Goal: Task Accomplishment & Management: Use online tool/utility

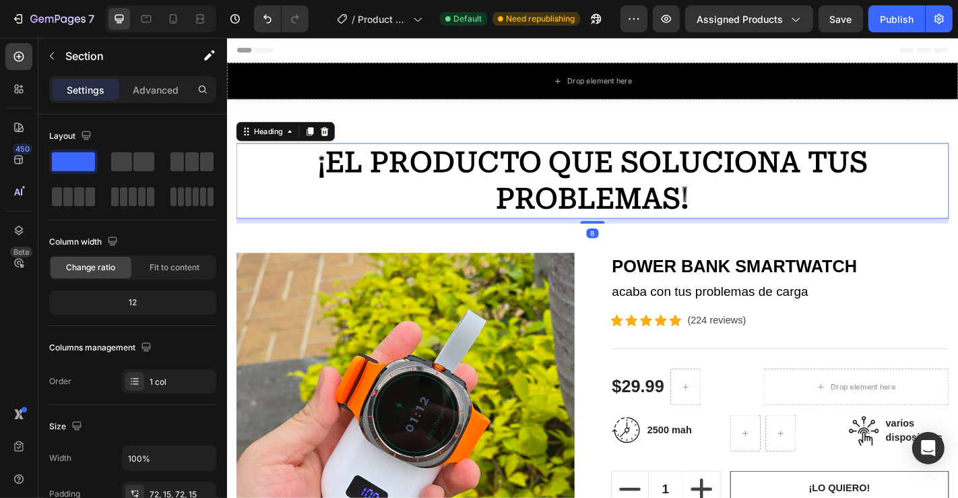
click at [671, 183] on h2 "¡EL PRODUCTO QUE SOLUCIONA TUS PROBLEMAS!" at bounding box center [630, 196] width 788 height 84
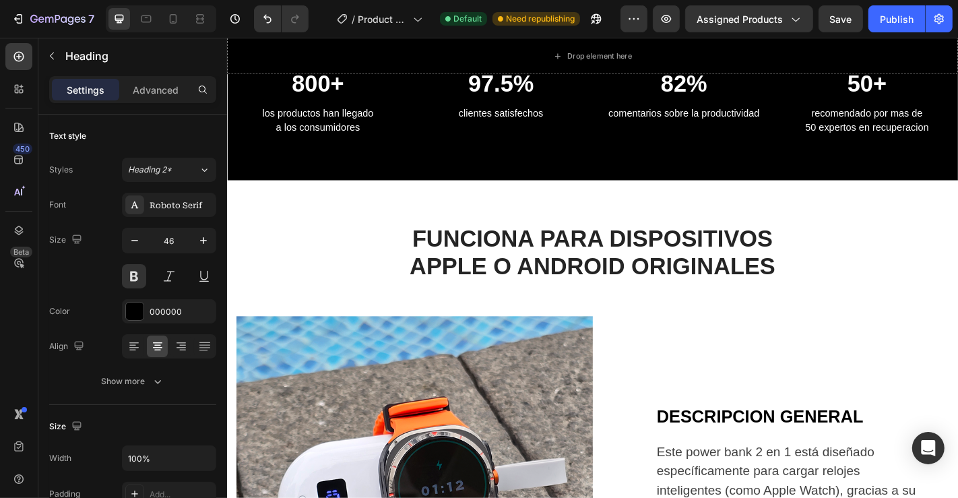
scroll to position [669, 0]
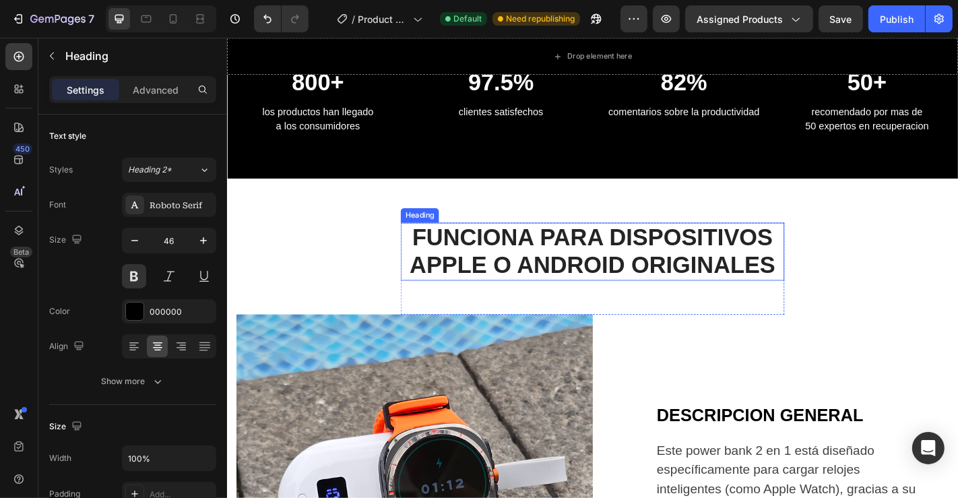
click at [692, 260] on h2 "FUNCIONA PARA DISPOSITIVOS APPLE O ANDROID ORIGINALES" at bounding box center [630, 274] width 424 height 64
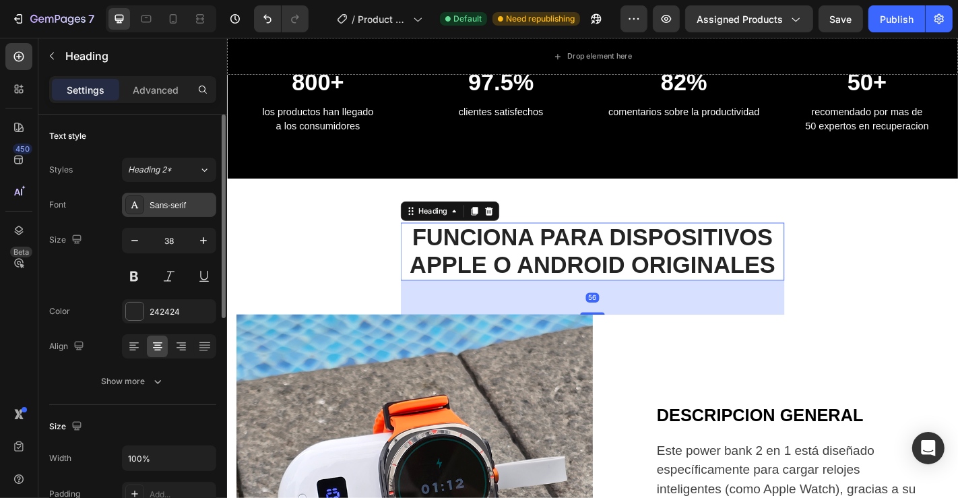
click at [191, 209] on div "Sans-serif" at bounding box center [181, 205] width 63 height 12
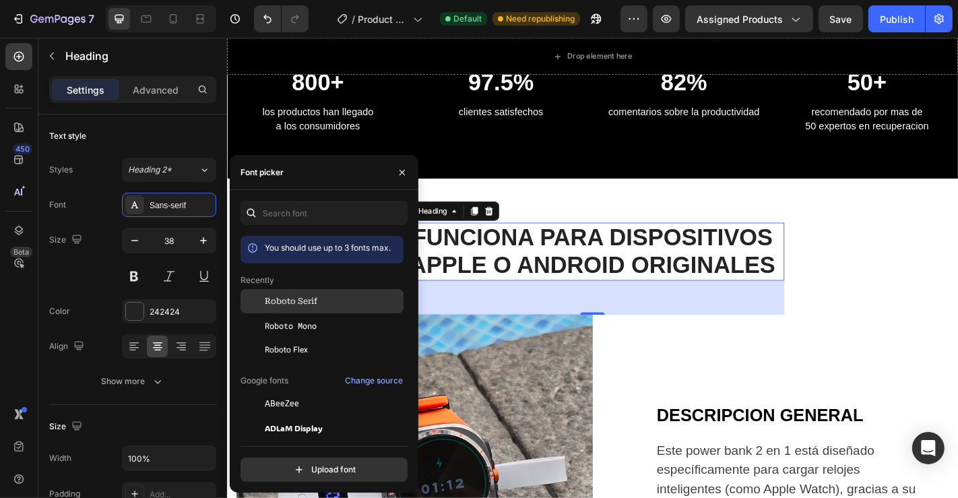
click at [312, 302] on span "Roboto Serif" at bounding box center [291, 301] width 53 height 12
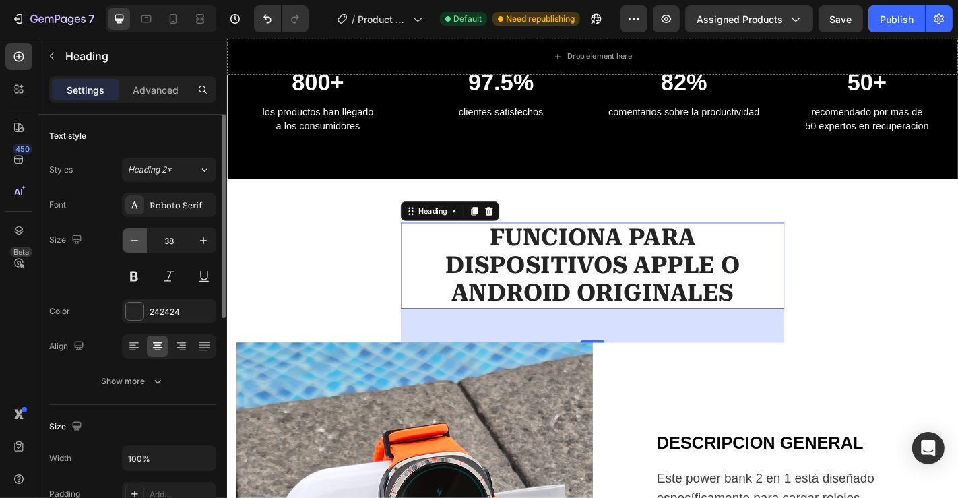
click at [137, 241] on icon "button" at bounding box center [134, 240] width 13 height 13
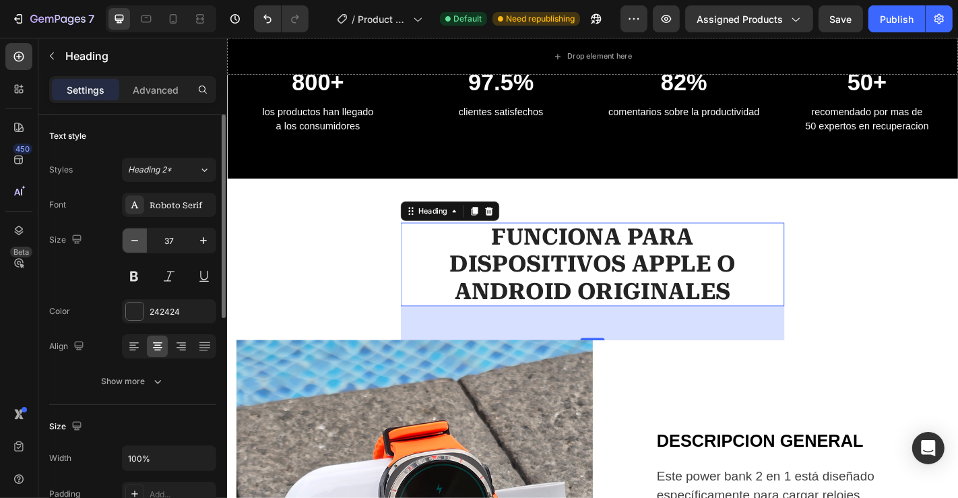
click at [137, 241] on icon "button" at bounding box center [134, 240] width 13 height 13
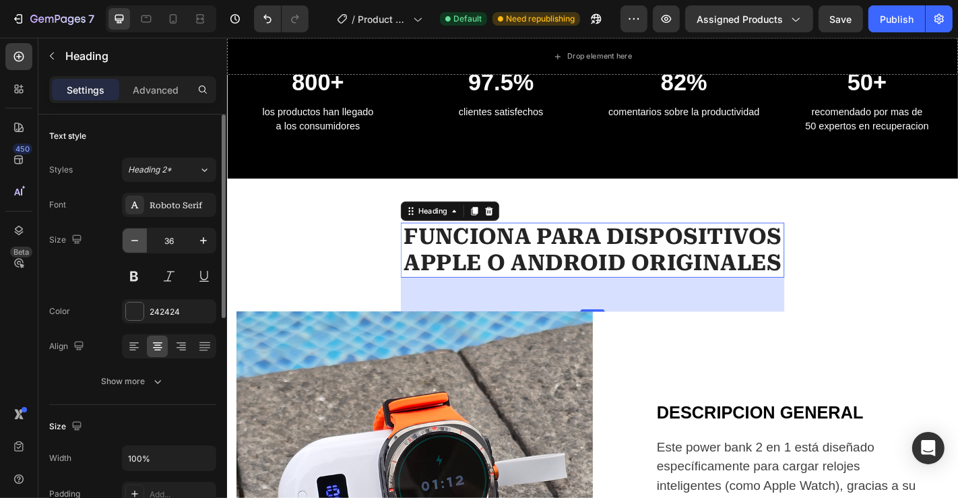
click at [137, 241] on icon "button" at bounding box center [134, 240] width 13 height 13
type input "35"
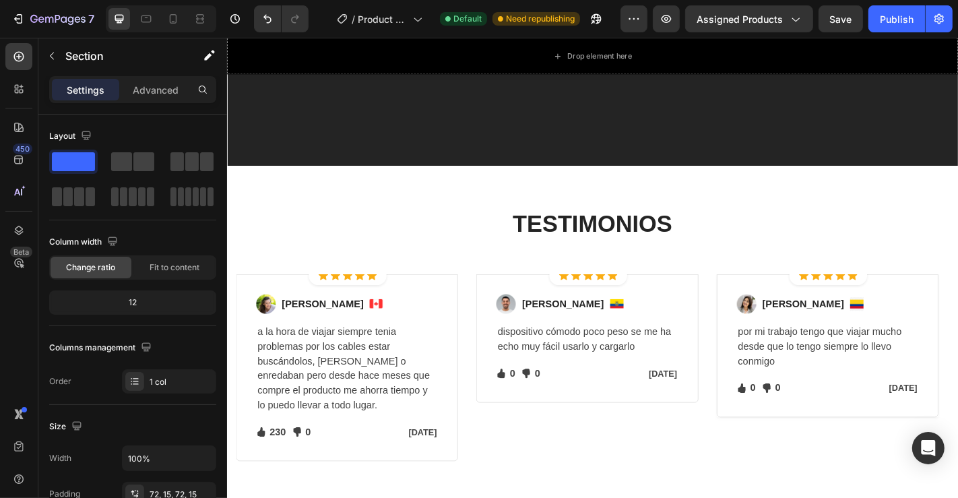
scroll to position [2132, 0]
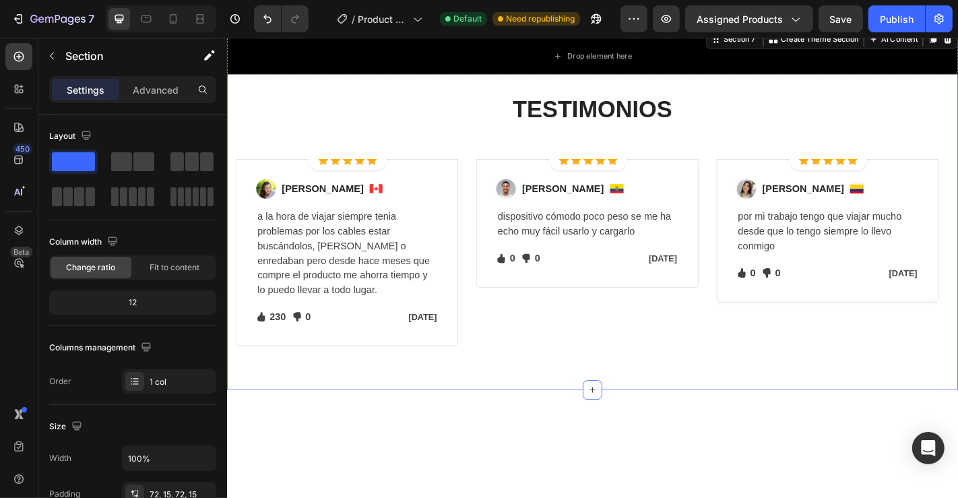
click at [640, 232] on div "TESTIMONIOS Heading Row Icon Icon Icon Icon Icon Icon List Hoz Row Row Image [P…" at bounding box center [630, 239] width 808 height 375
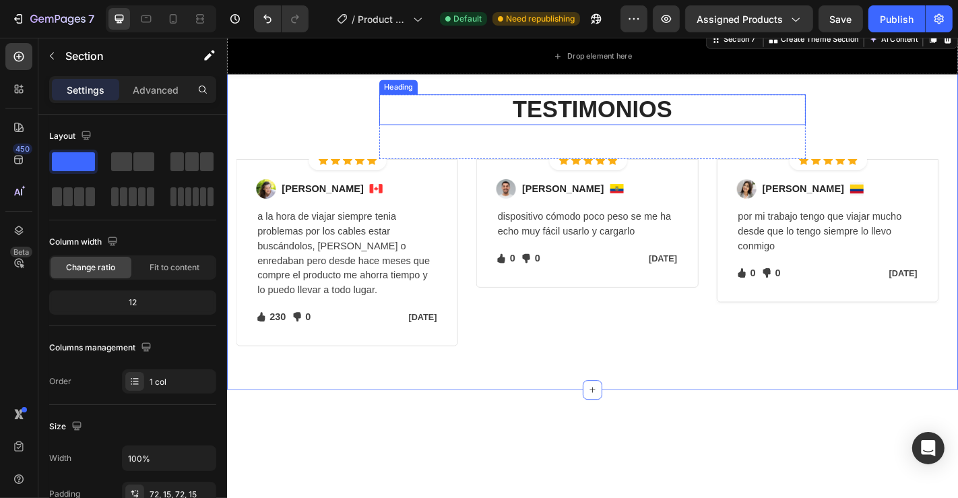
click at [619, 134] on h2 "TESTIMONIOS" at bounding box center [630, 117] width 471 height 34
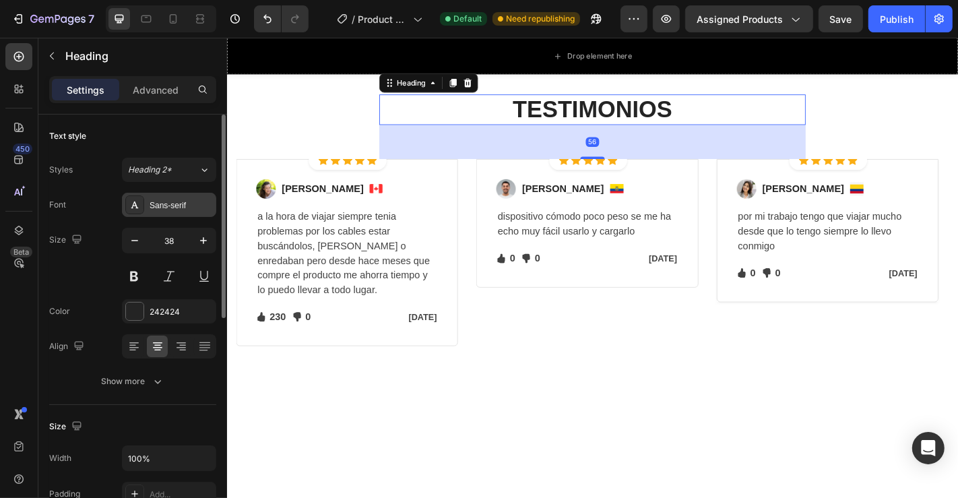
click at [174, 209] on div "Sans-serif" at bounding box center [181, 205] width 63 height 12
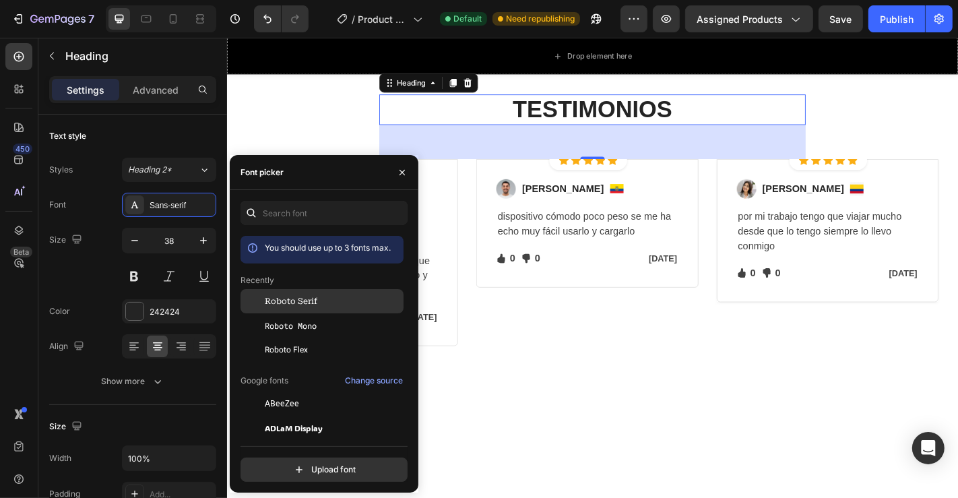
click at [307, 295] on span "Roboto Serif" at bounding box center [291, 301] width 53 height 12
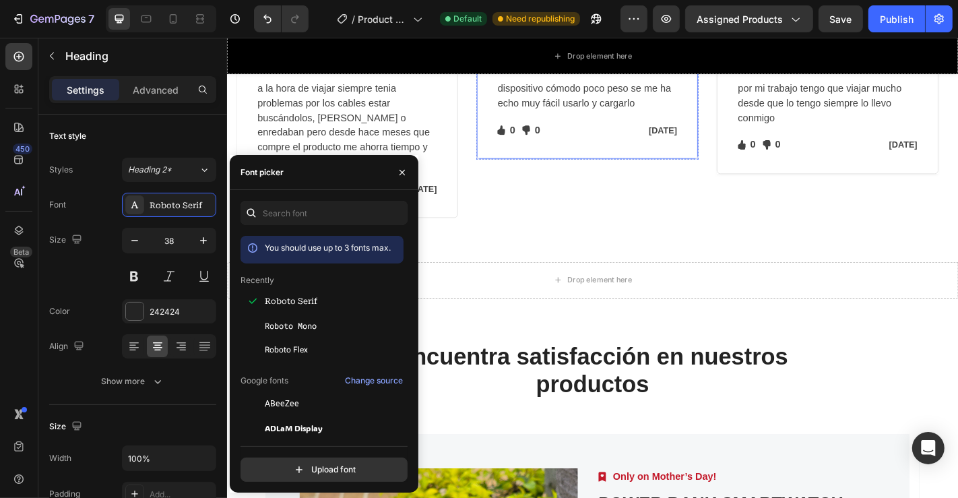
scroll to position [2409, 0]
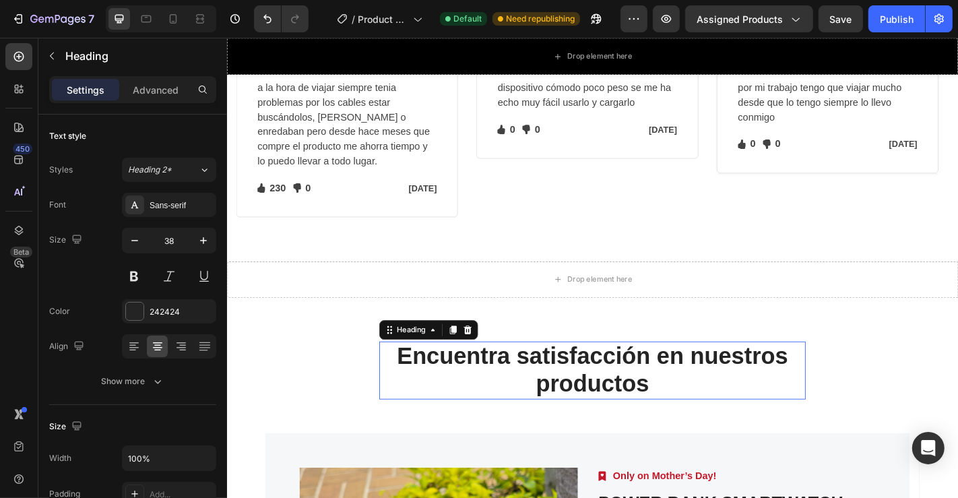
click at [635, 401] on h2 "Encuentra satisfacción en nuestros productos" at bounding box center [630, 406] width 471 height 64
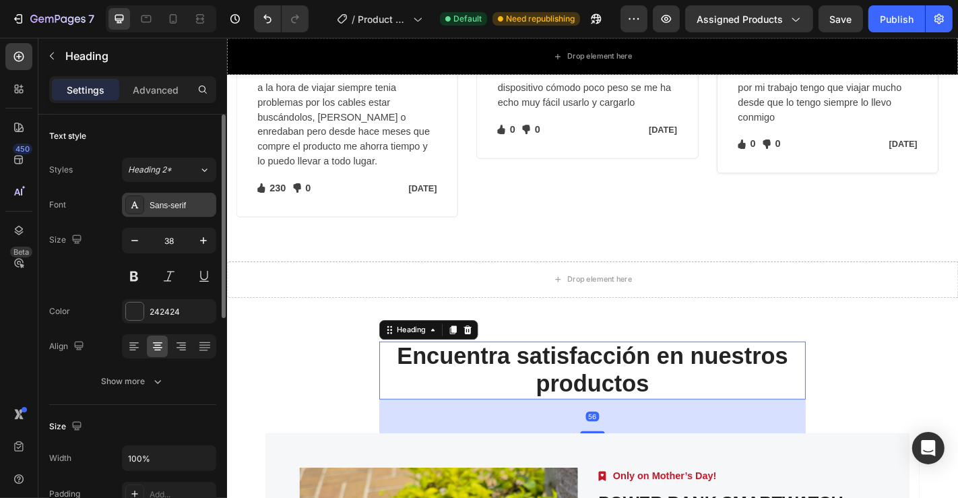
click at [176, 210] on div "Sans-serif" at bounding box center [169, 205] width 94 height 24
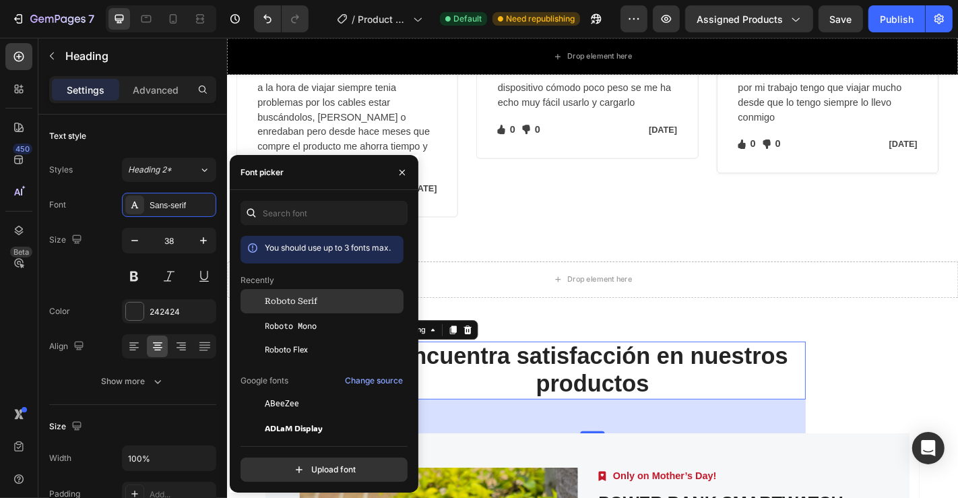
click at [311, 304] on span "Roboto Serif" at bounding box center [291, 301] width 53 height 12
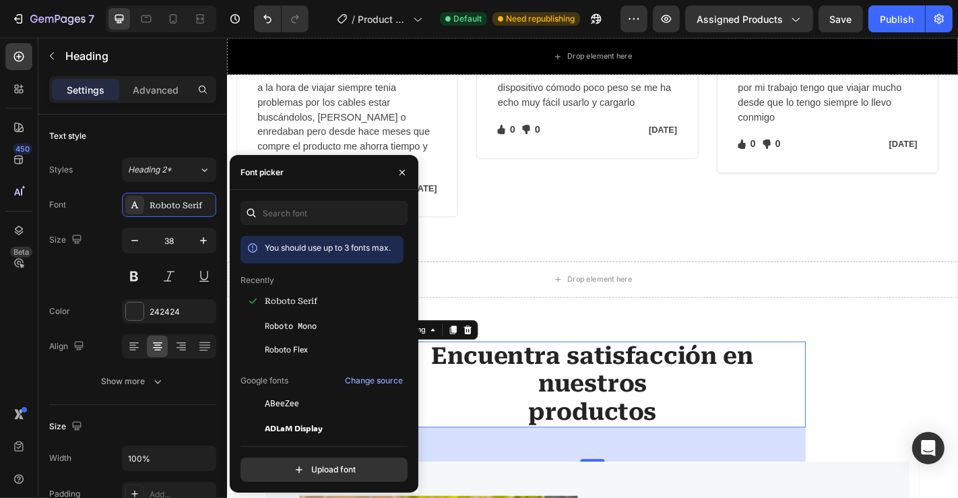
click at [630, 403] on h2 "Encuentra satisfacción en nuestros productos" at bounding box center [630, 421] width 471 height 95
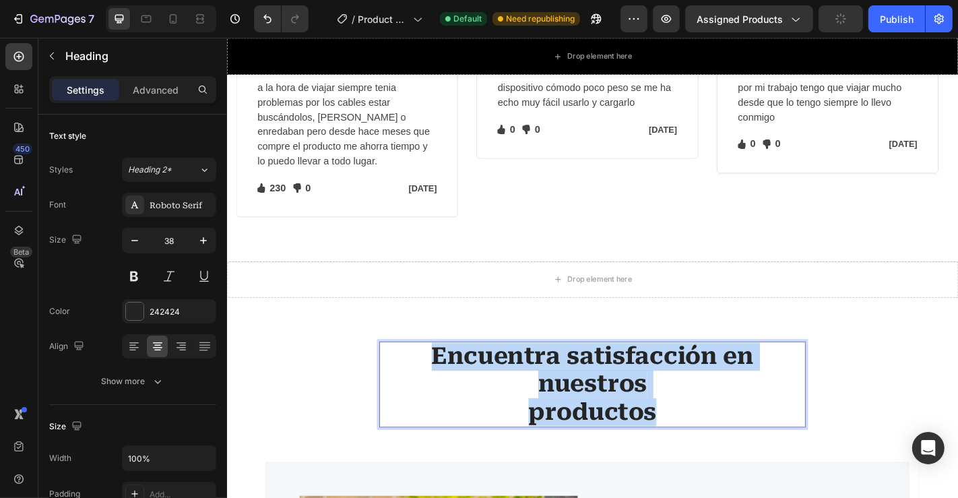
drag, startPoint x: 438, startPoint y: 390, endPoint x: 700, endPoint y: 450, distance: 269.4
click at [700, 450] on p "Encuentra satisfacción en nuestros productos" at bounding box center [630, 421] width 469 height 92
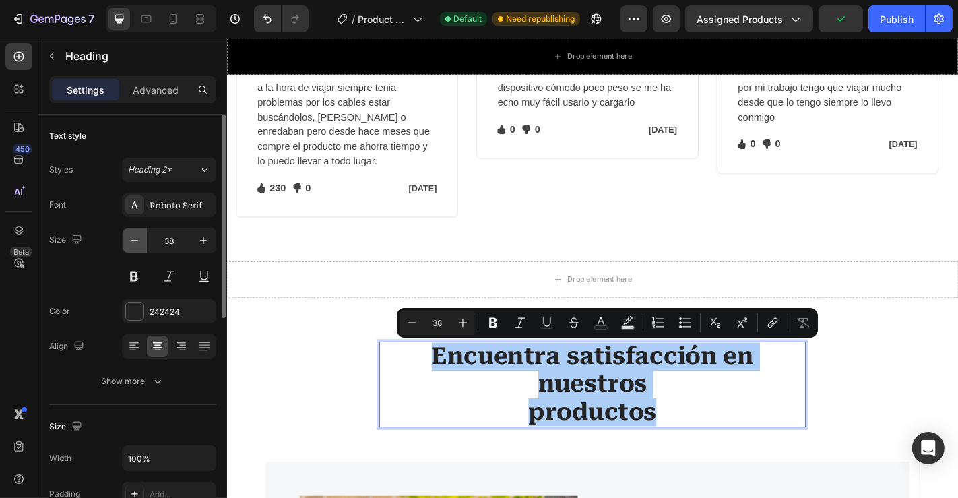
click at [131, 243] on icon "button" at bounding box center [134, 240] width 13 height 13
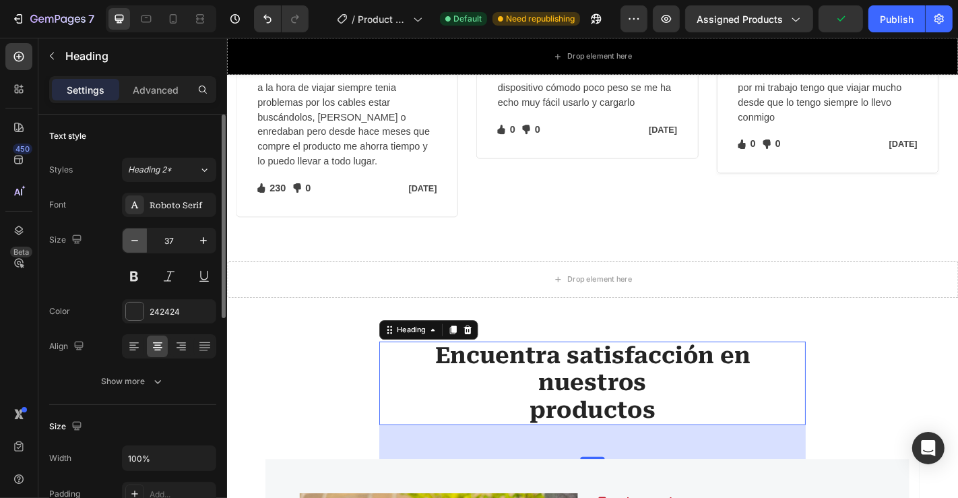
click at [131, 243] on icon "button" at bounding box center [134, 240] width 13 height 13
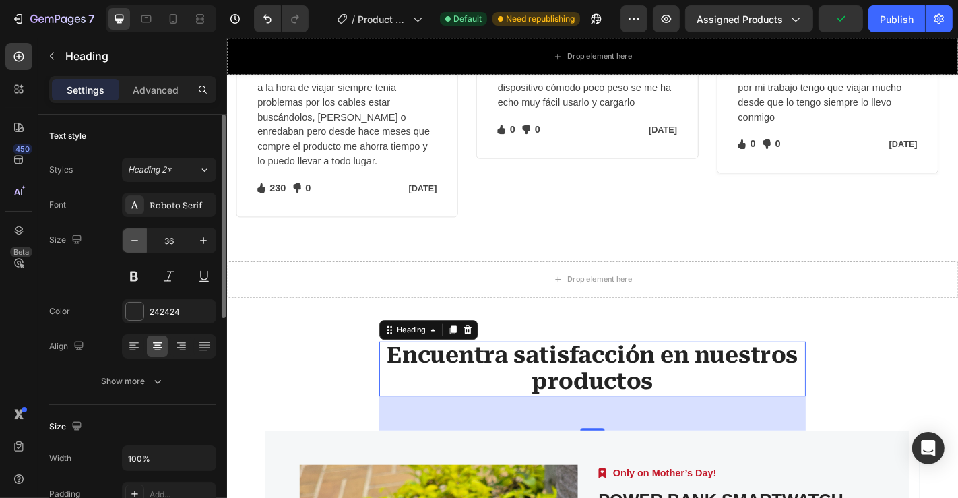
click at [131, 243] on icon "button" at bounding box center [134, 240] width 13 height 13
type input "35"
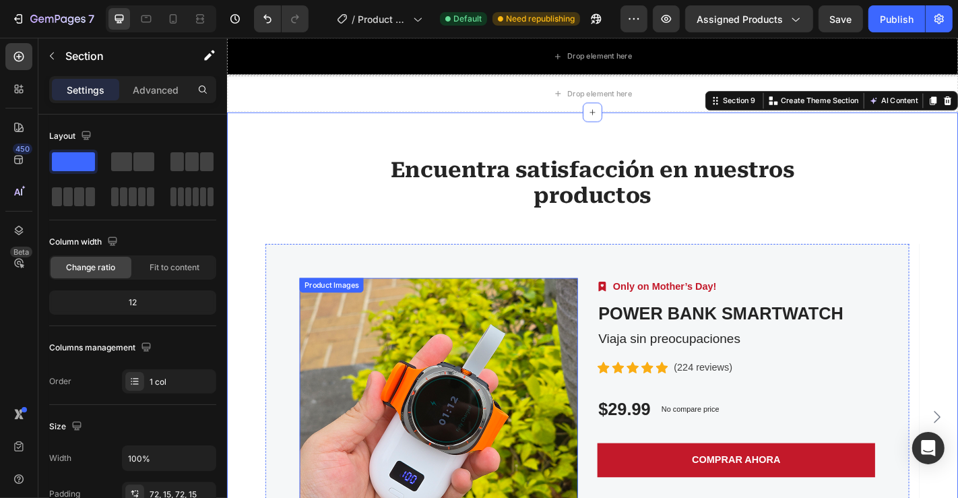
scroll to position [2614, 0]
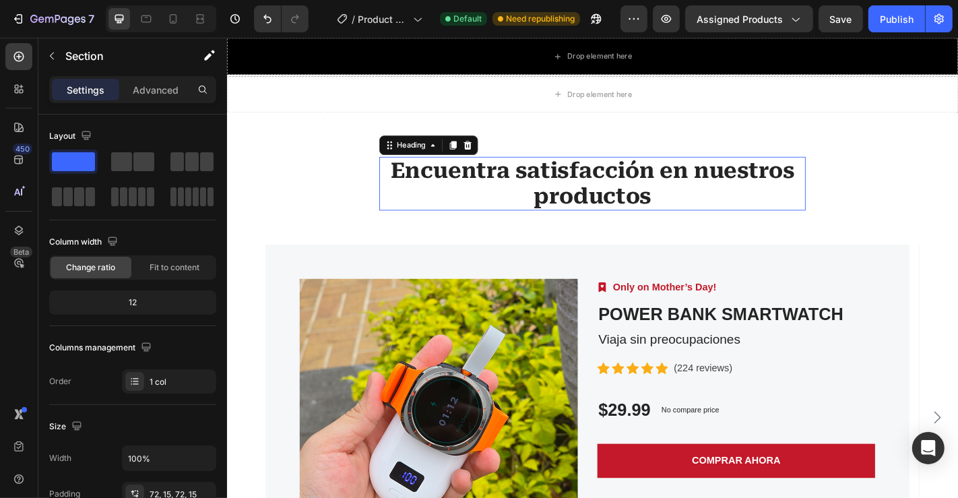
click at [585, 217] on p "Encuentra satisfacción en nuestros productos" at bounding box center [630, 198] width 469 height 57
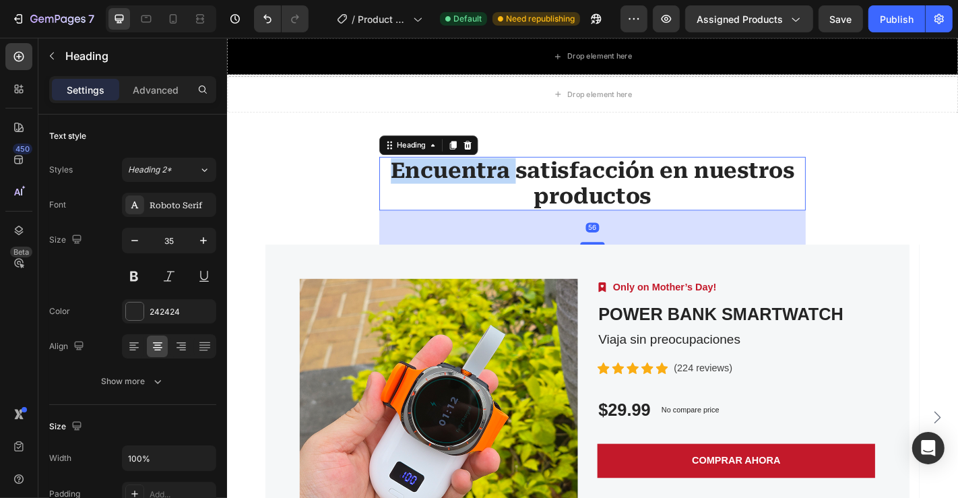
click at [484, 180] on p "Encuentra satisfacción en nuestros productos" at bounding box center [630, 198] width 469 height 57
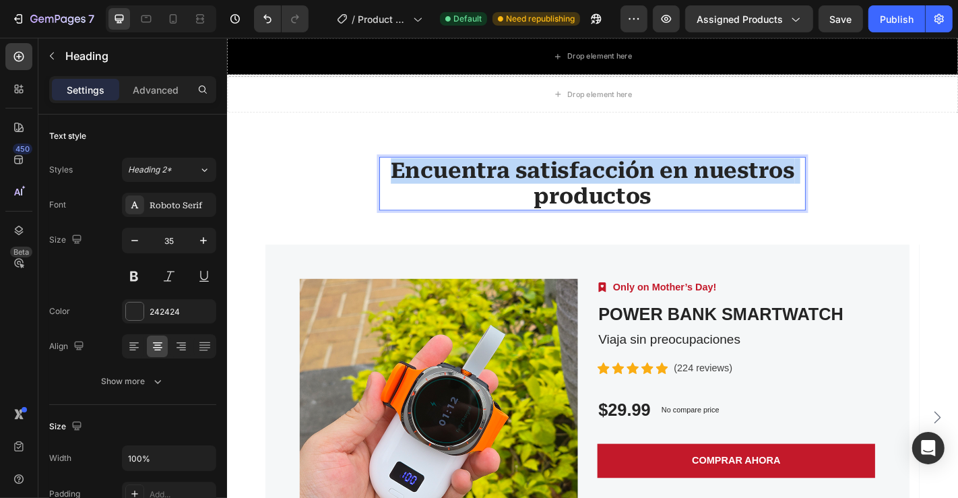
click at [484, 180] on p "Encuentra satisfacción en nuestros productos" at bounding box center [630, 198] width 469 height 57
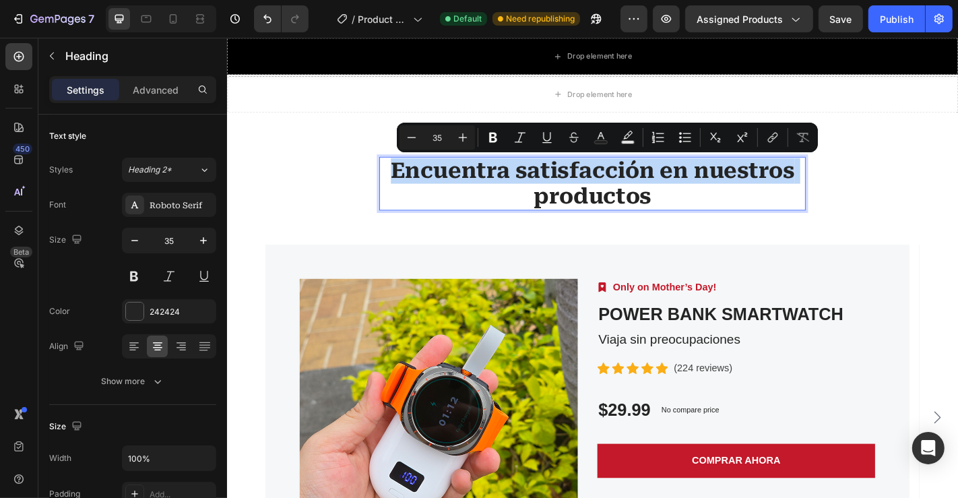
click at [484, 180] on p "Encuentra satisfacción en nuestros productos" at bounding box center [630, 198] width 469 height 57
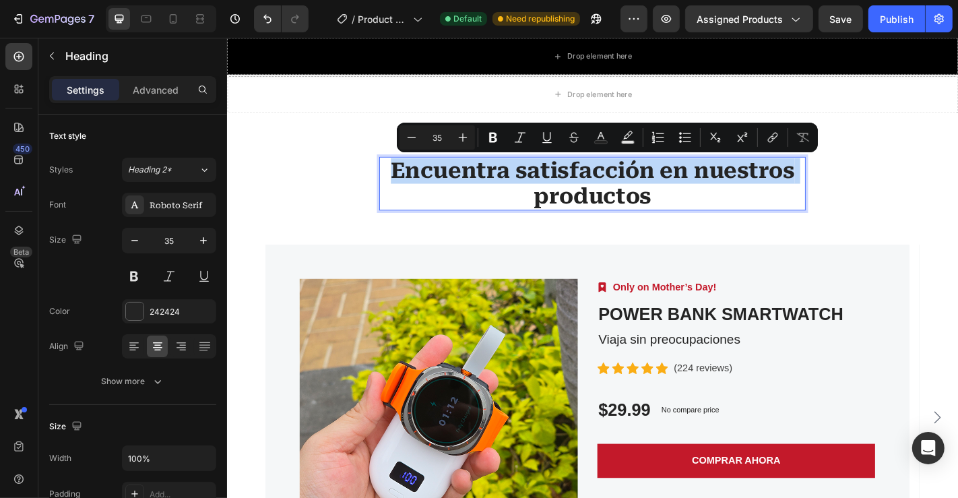
click at [484, 180] on p "Encuentra satisfacción en nuestros productos" at bounding box center [630, 198] width 469 height 57
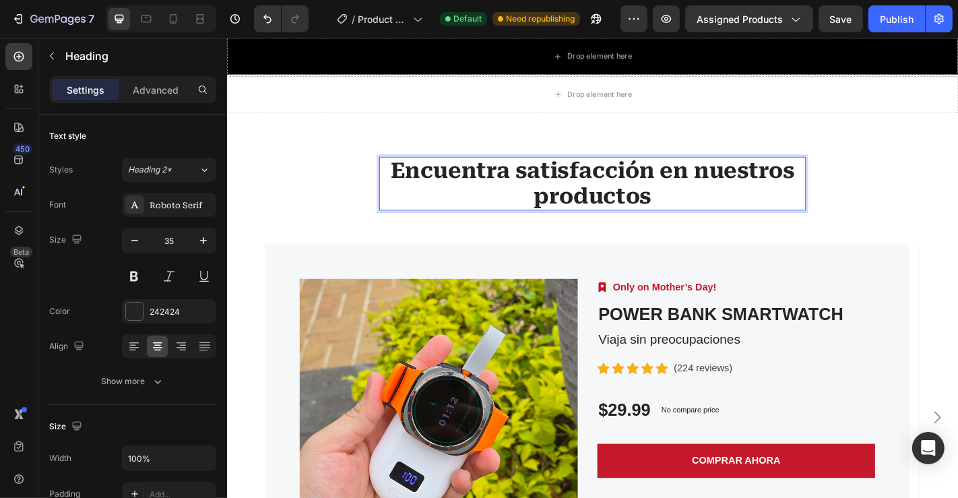
click at [696, 216] on p "Encuentra satisfacción en nuestros productos" at bounding box center [630, 198] width 469 height 57
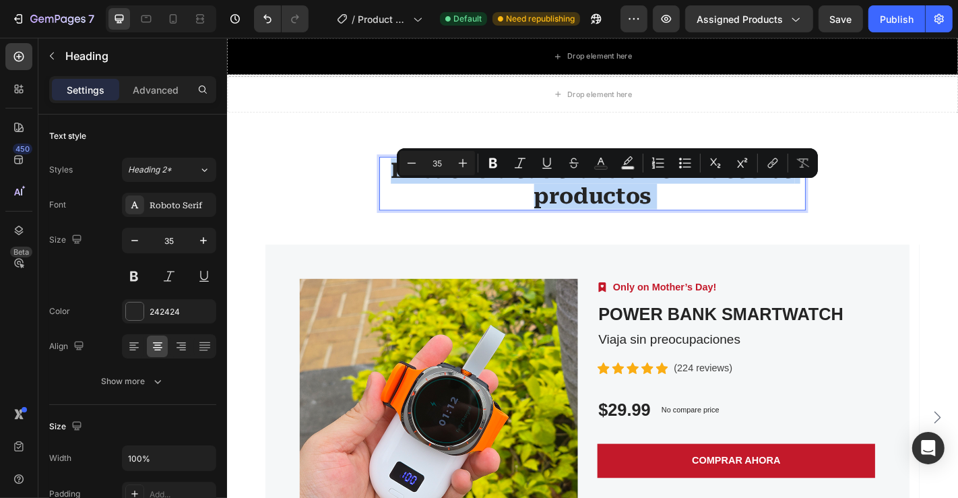
drag, startPoint x: 696, startPoint y: 216, endPoint x: 433, endPoint y: 184, distance: 264.6
click at [433, 184] on p "Encuentra satisfacción en nuestros productos" at bounding box center [630, 198] width 469 height 57
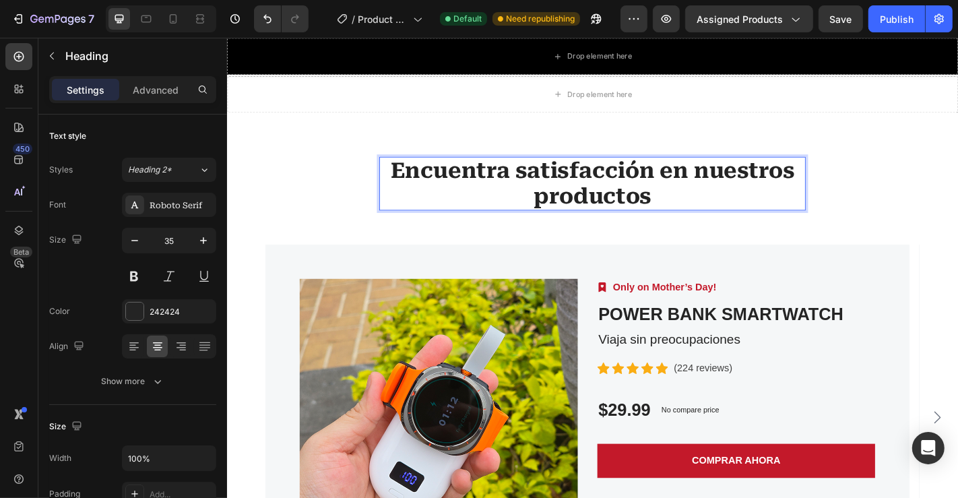
click at [397, 181] on p "Encuentra satisfacción en nuestros productos" at bounding box center [630, 198] width 469 height 57
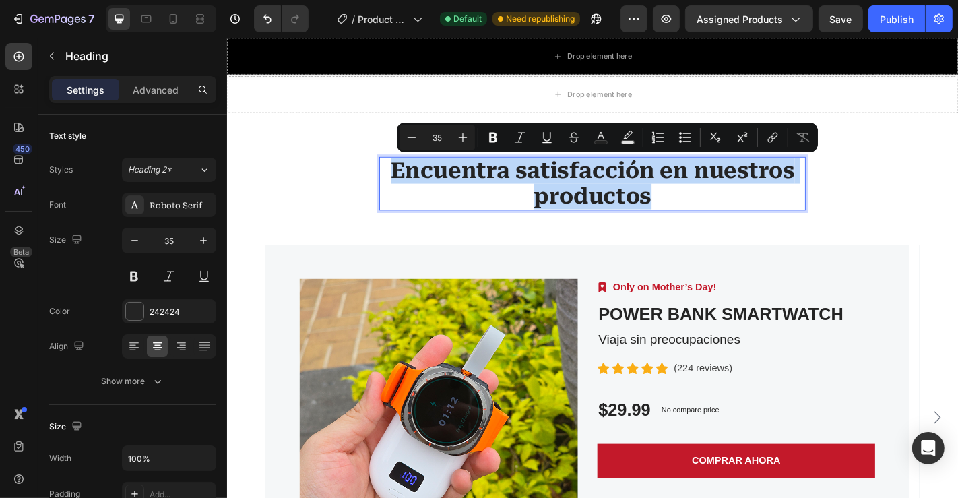
drag, startPoint x: 396, startPoint y: 181, endPoint x: 670, endPoint y: 216, distance: 276.2
click at [670, 216] on p "Encuentra satisfacción en nuestros productos" at bounding box center [630, 198] width 469 height 57
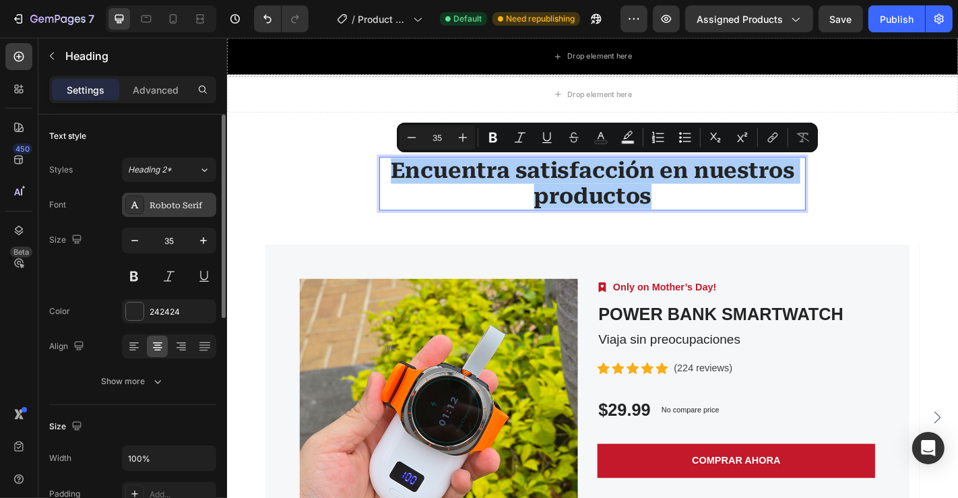
click at [190, 204] on div "Roboto Serif" at bounding box center [181, 205] width 63 height 12
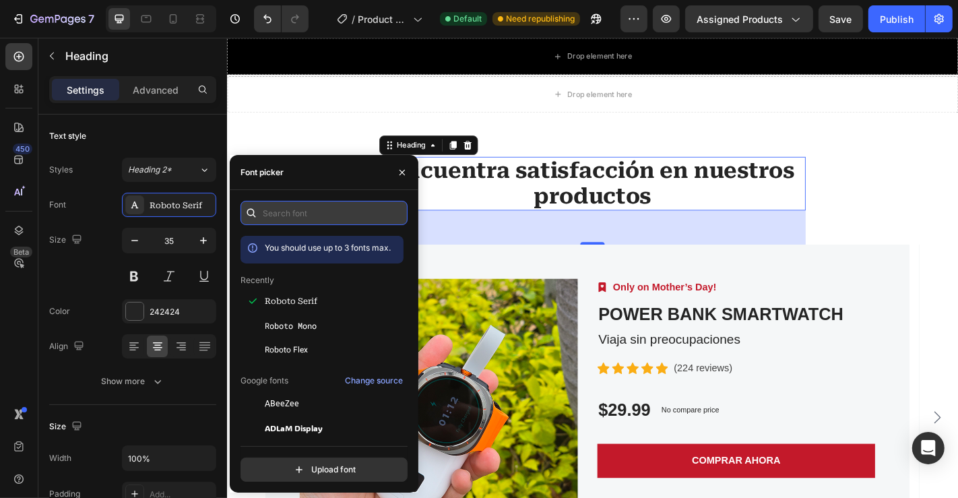
click at [283, 208] on input "text" at bounding box center [323, 213] width 167 height 24
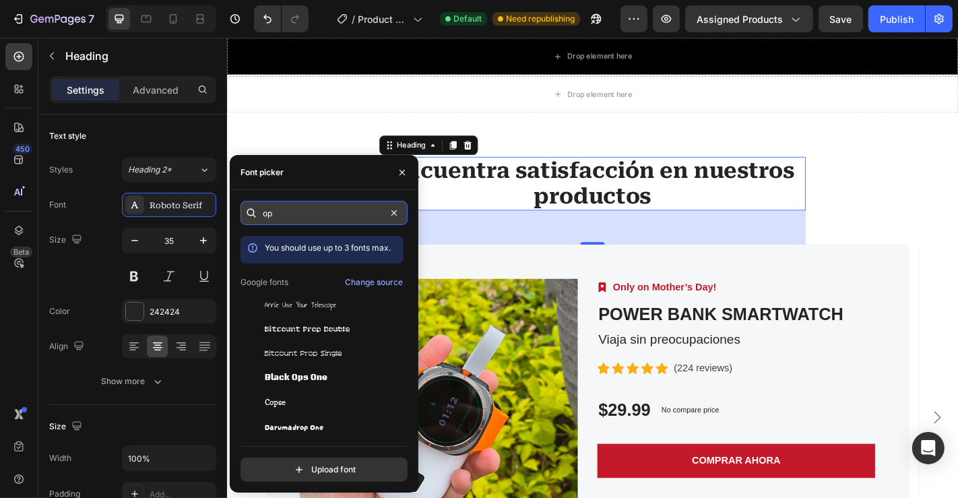
type input "o"
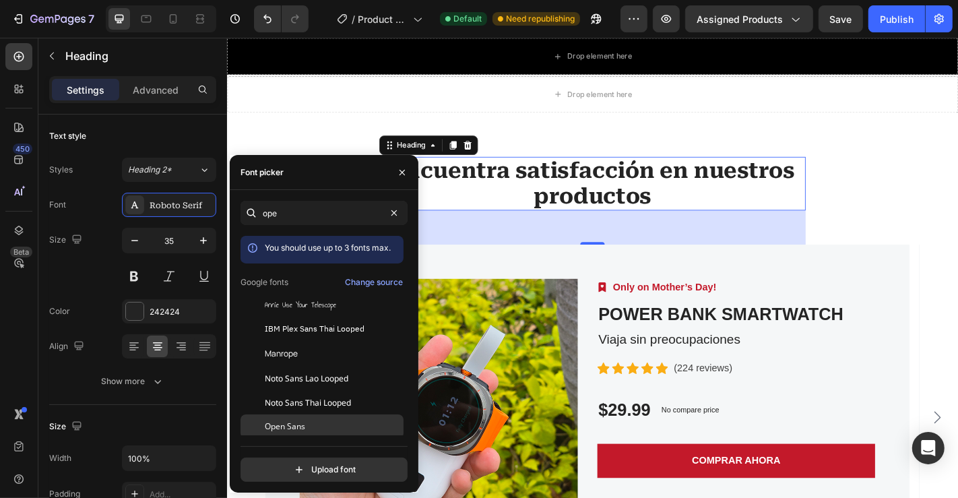
click at [285, 422] on span "Open Sans" at bounding box center [285, 426] width 40 height 12
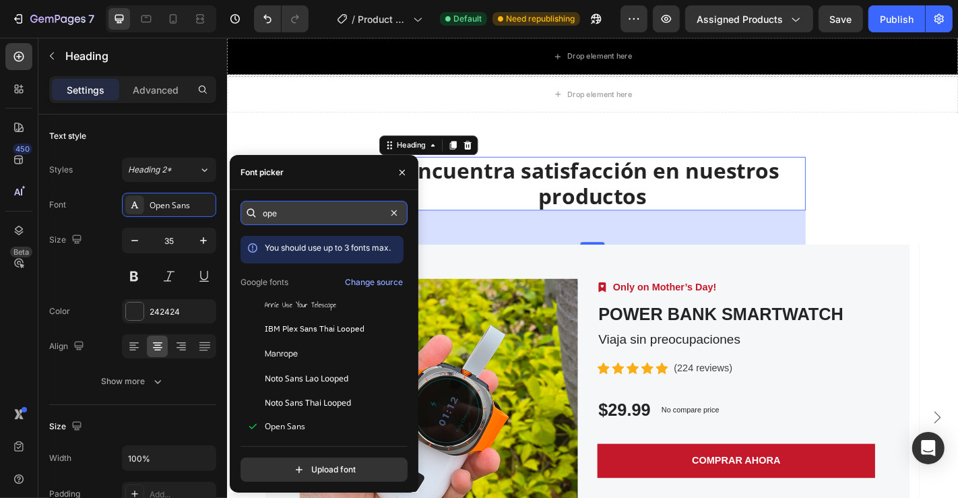
click at [301, 209] on input "ope" at bounding box center [323, 213] width 167 height 24
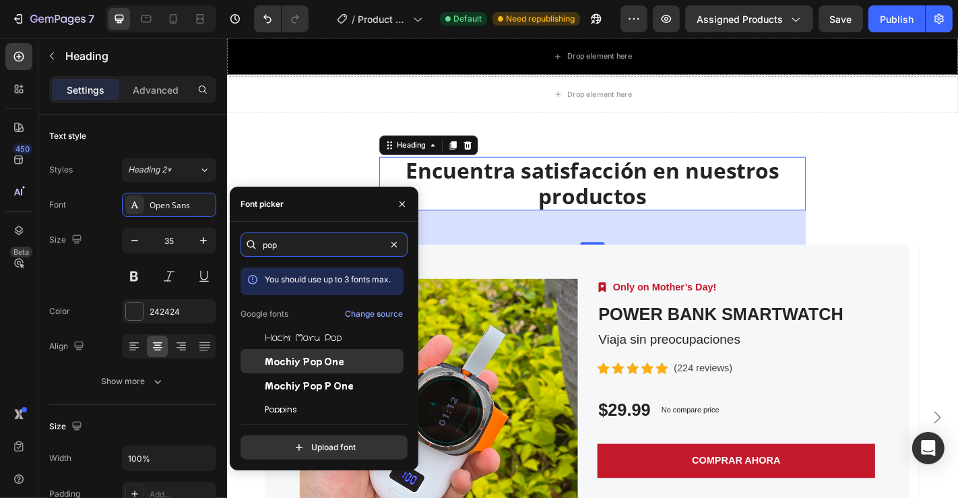
scroll to position [31, 0]
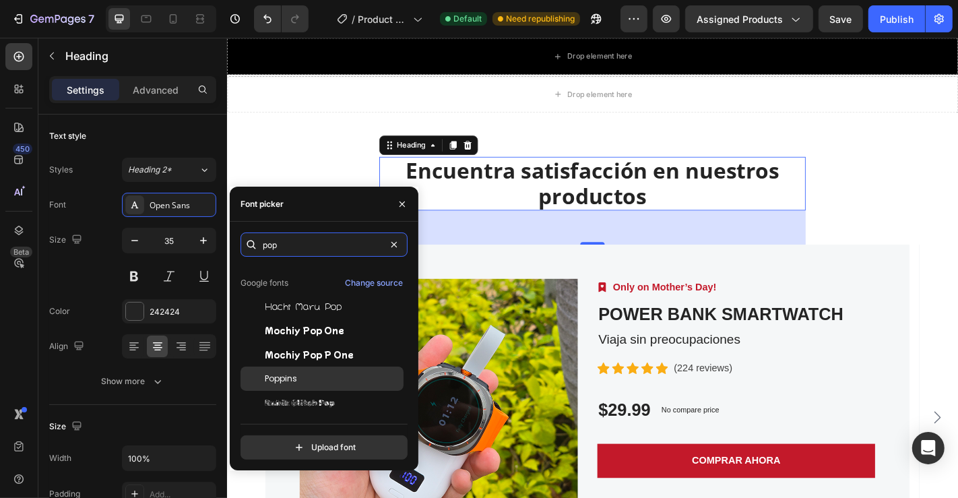
type input "pop"
click at [301, 369] on div "Poppins" at bounding box center [321, 378] width 163 height 24
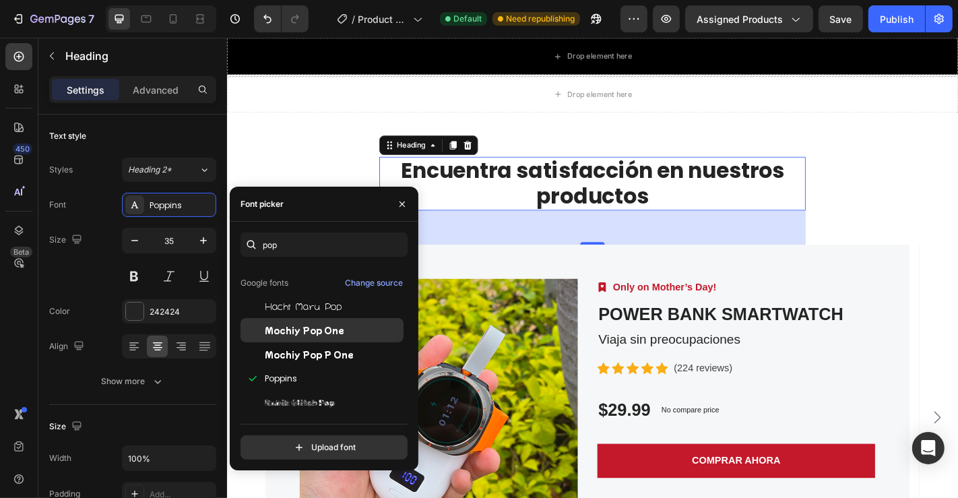
scroll to position [0, 0]
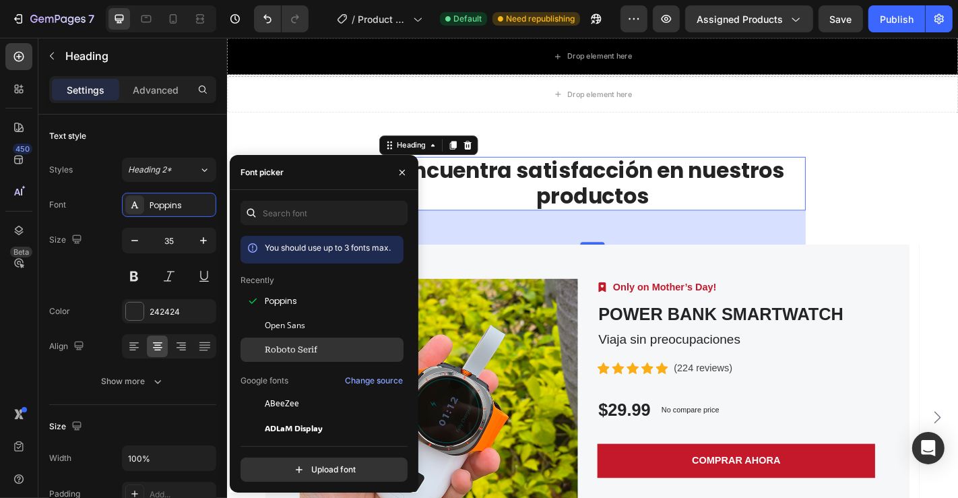
click at [325, 349] on div "Roboto Serif" at bounding box center [333, 349] width 136 height 12
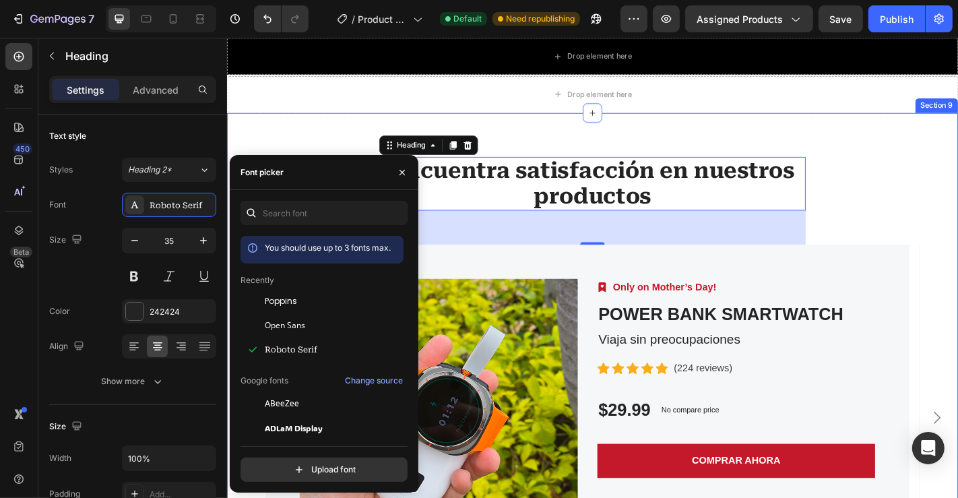
click at [957, 183] on div "Encuentra satisfacción en nuestros productos Heading 56 Row Product Images Imag…" at bounding box center [630, 409] width 788 height 480
